Goal: Check status: Check status

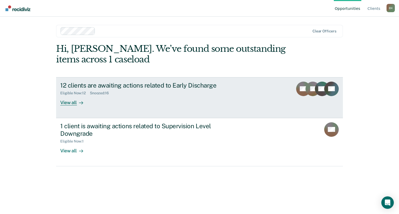
click at [78, 101] on div at bounding box center [80, 103] width 6 height 6
